Goal: Navigation & Orientation: Go to known website

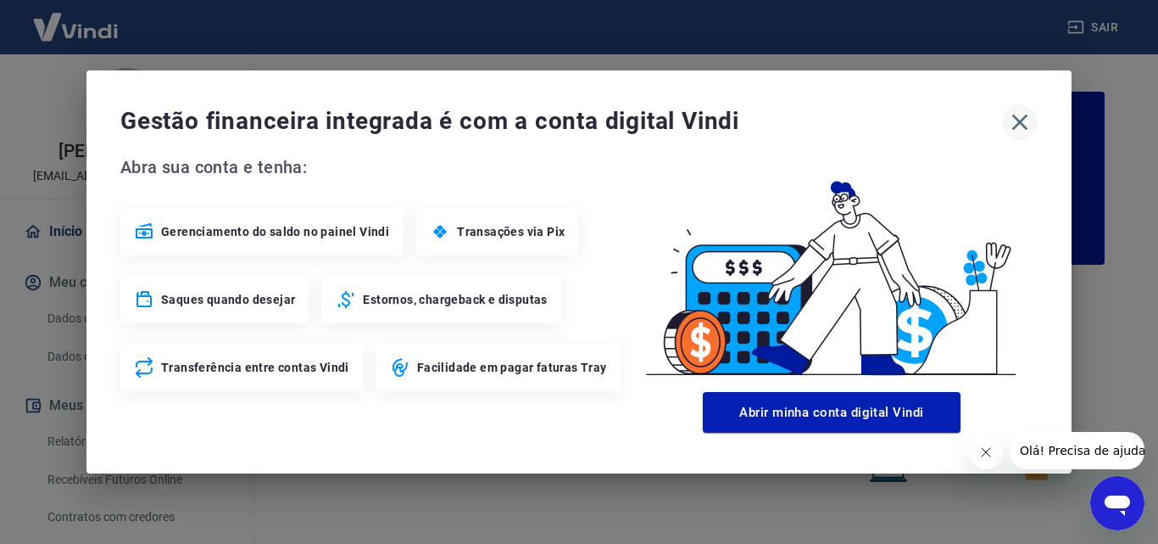
click at [1017, 129] on icon "button" at bounding box center [1019, 122] width 27 height 27
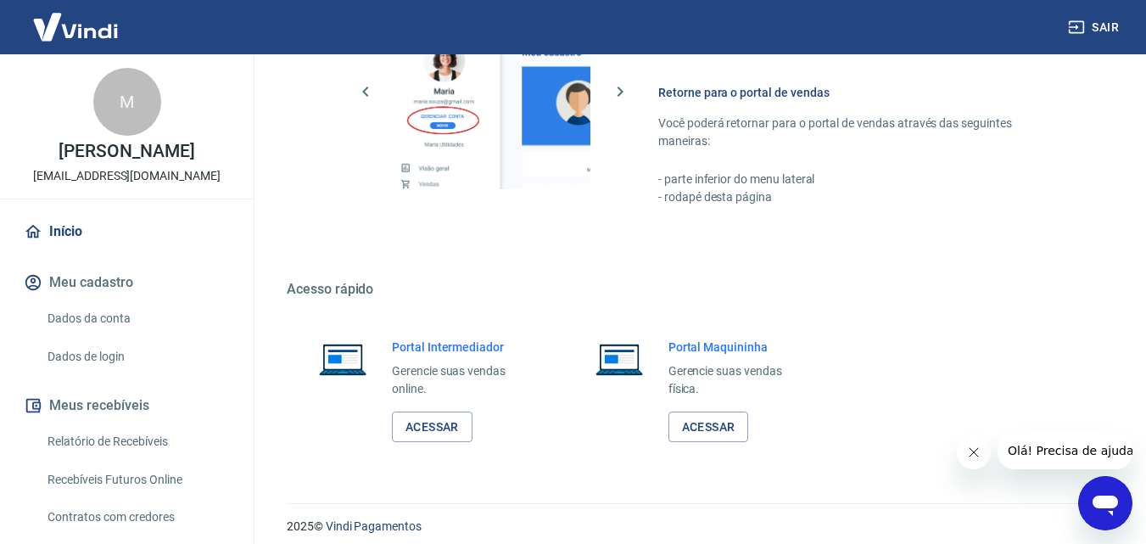
scroll to position [1017, 0]
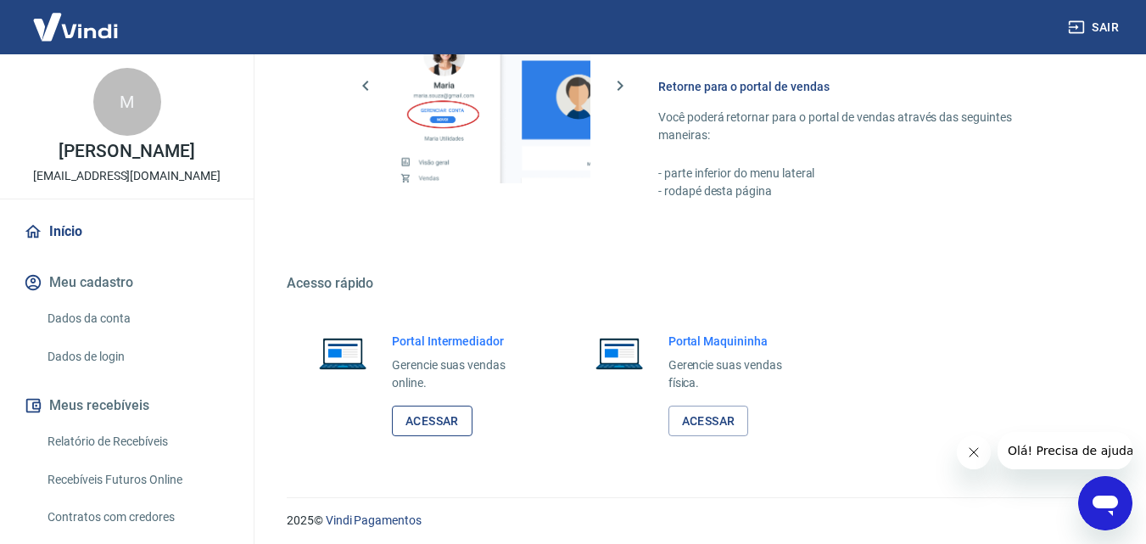
click at [427, 415] on link "Acessar" at bounding box center [432, 420] width 81 height 31
